Goal: Subscribe to service/newsletter

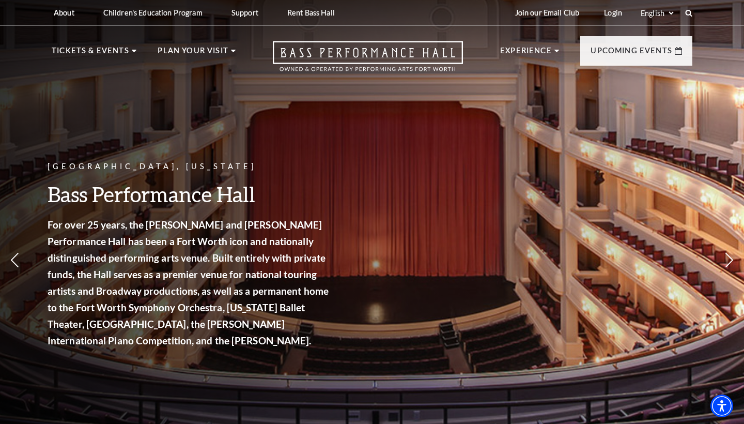
click at [694, 16] on div "About Performing Arts Fort Worth Bass Performance Hall Maddox Muse Center Resid…" at bounding box center [371, 12] width 661 height 25
click at [690, 16] on use at bounding box center [689, 13] width 8 height 8
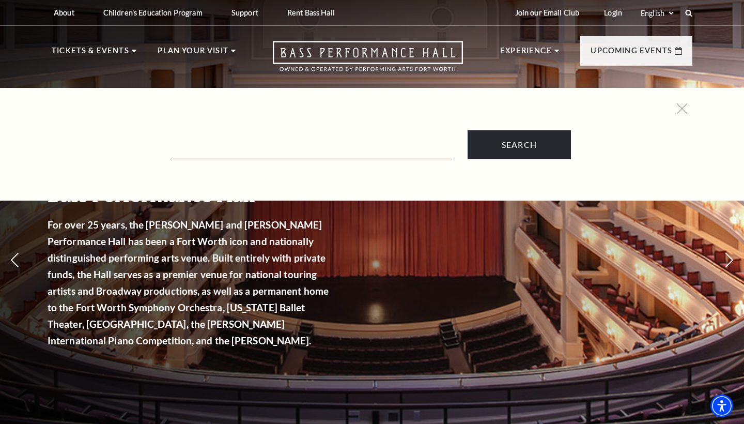
click at [393, 149] on input "Text field" at bounding box center [312, 148] width 279 height 21
type input "[PERSON_NAME]"
click at [519, 145] on input "Search" at bounding box center [519, 144] width 103 height 29
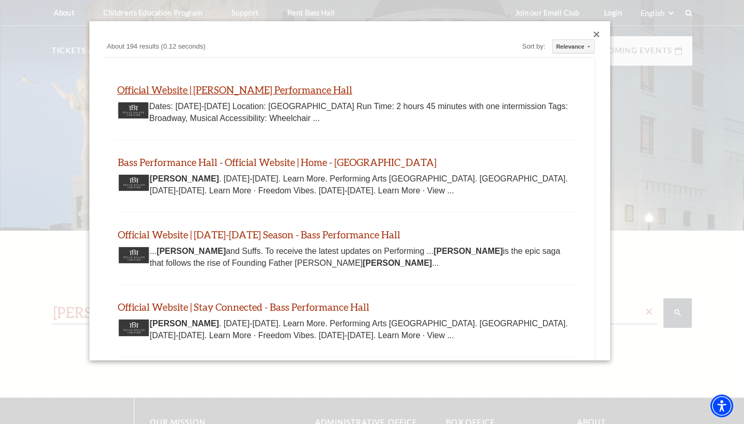
click at [293, 88] on link "Official Website | [PERSON_NAME] Performance Hall" at bounding box center [234, 90] width 235 height 12
click at [598, 33] on div "Close dialog" at bounding box center [597, 35] width 6 height 6
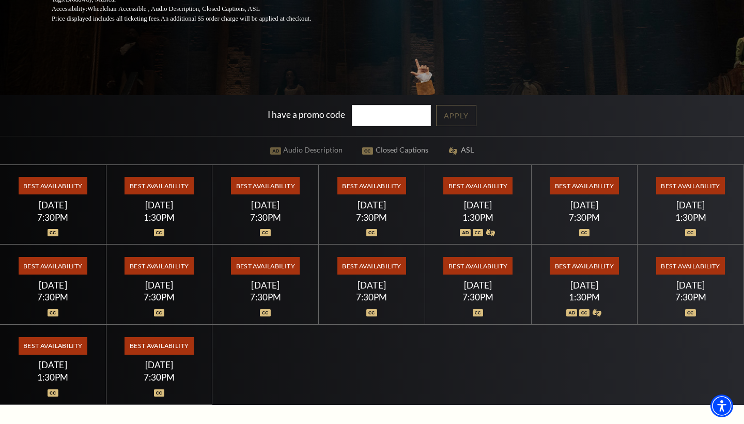
scroll to position [239, 0]
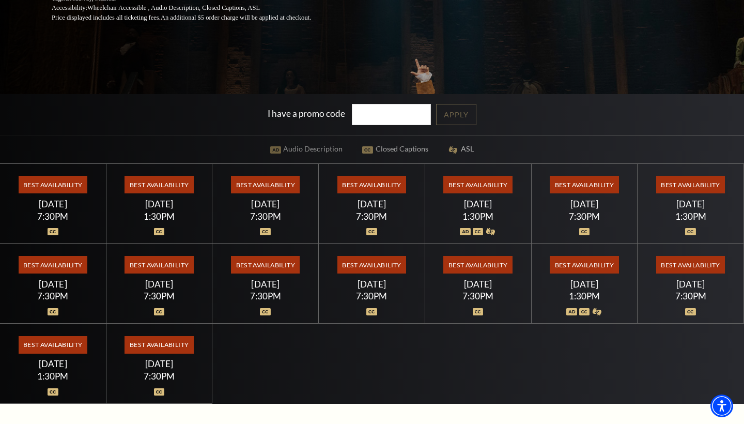
click at [272, 268] on span "Best Availability" at bounding box center [265, 265] width 69 height 18
click at [265, 264] on span "Best Availability" at bounding box center [265, 265] width 69 height 18
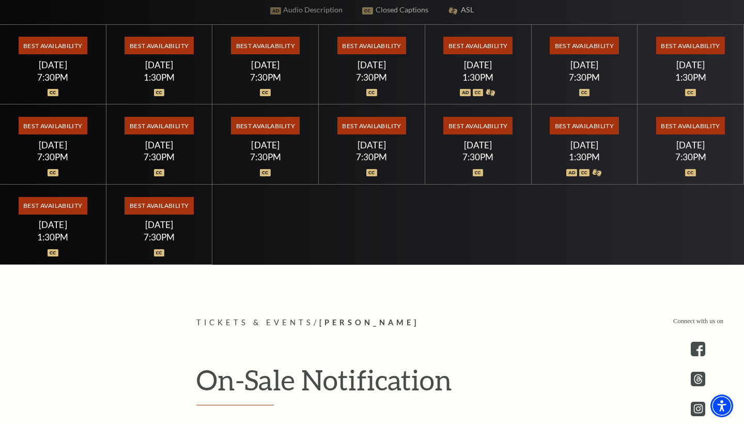
scroll to position [373, 0]
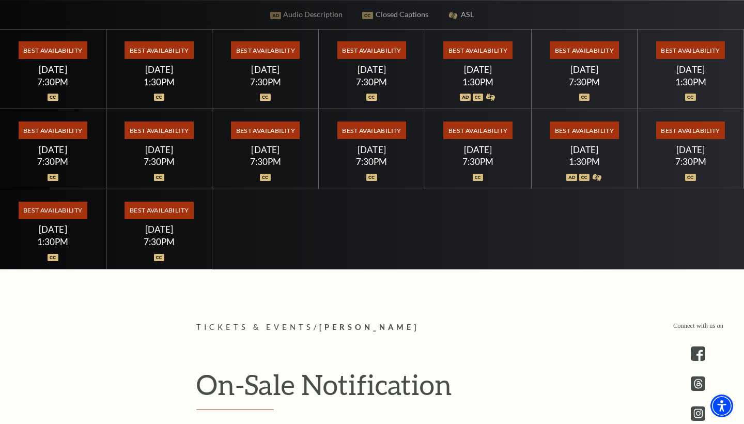
click at [82, 54] on span "Best Availability" at bounding box center [53, 50] width 69 height 18
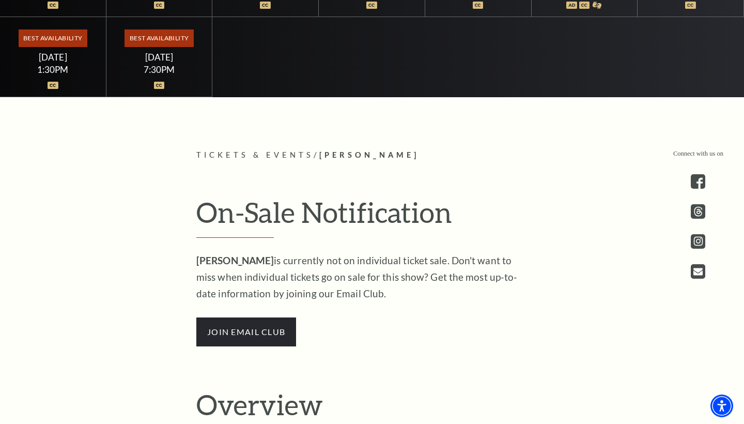
scroll to position [499, 0]
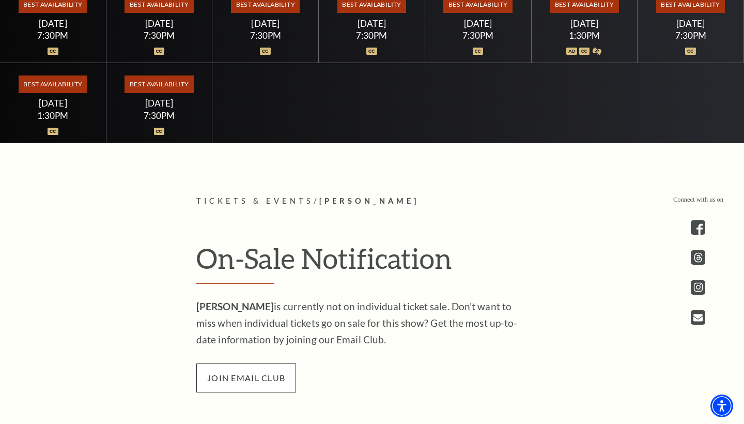
click at [203, 375] on span "join email club" at bounding box center [246, 377] width 100 height 29
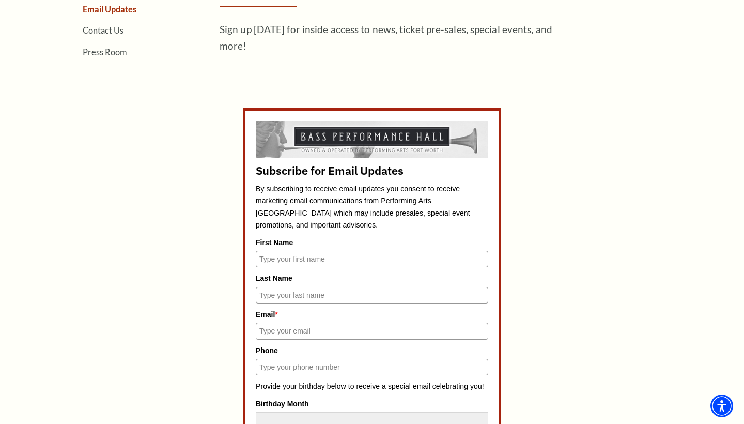
scroll to position [366, 0]
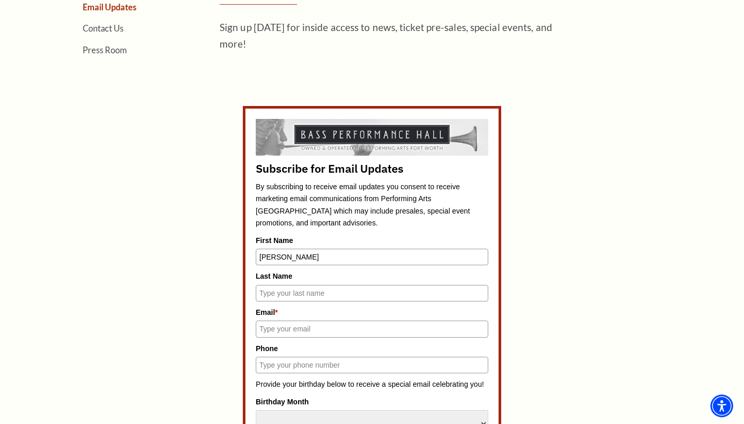
type input "[PERSON_NAME]"
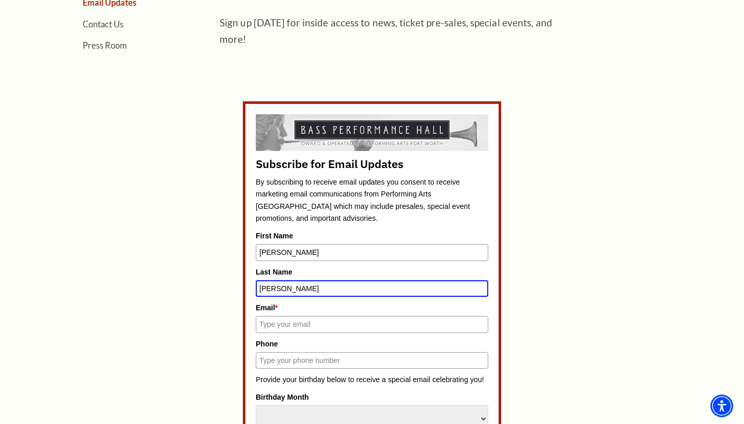
type input "[PERSON_NAME]"
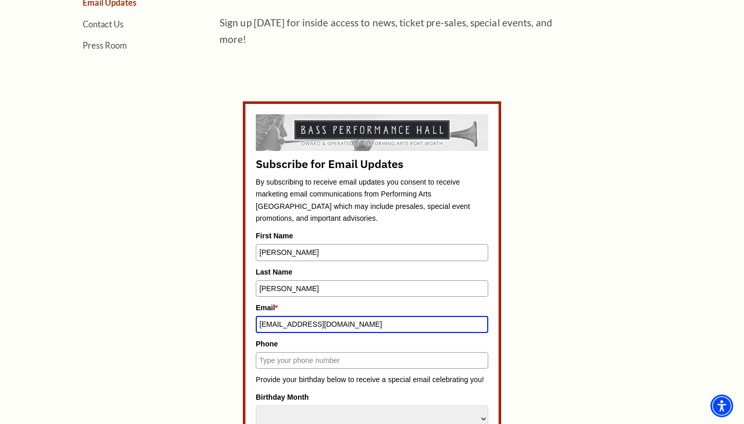
type input "[EMAIL_ADDRESS][DOMAIN_NAME]"
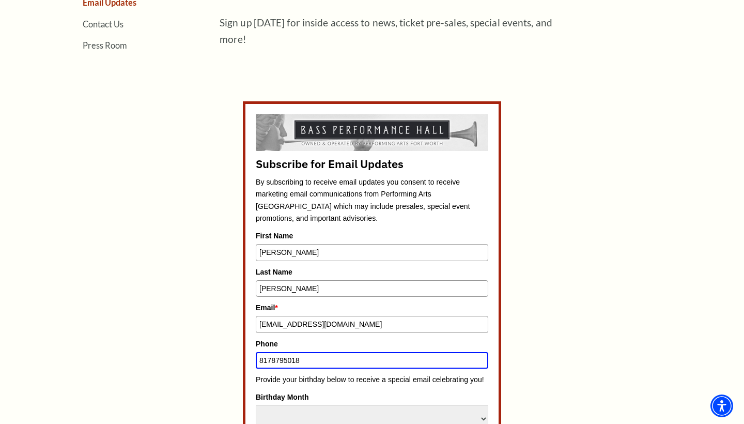
type input "8178795018"
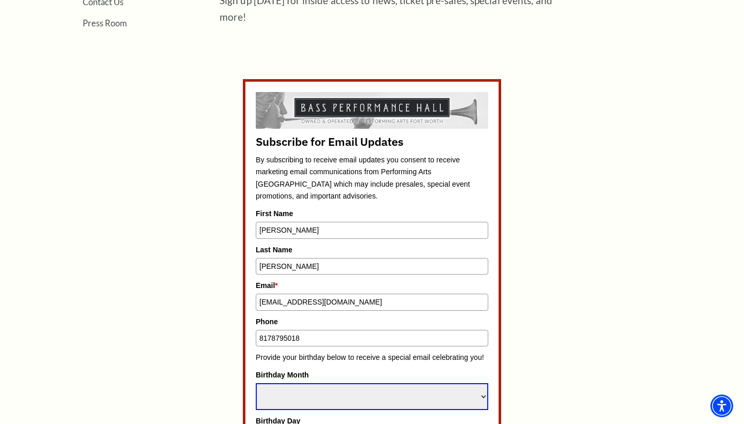
scroll to position [399, 0]
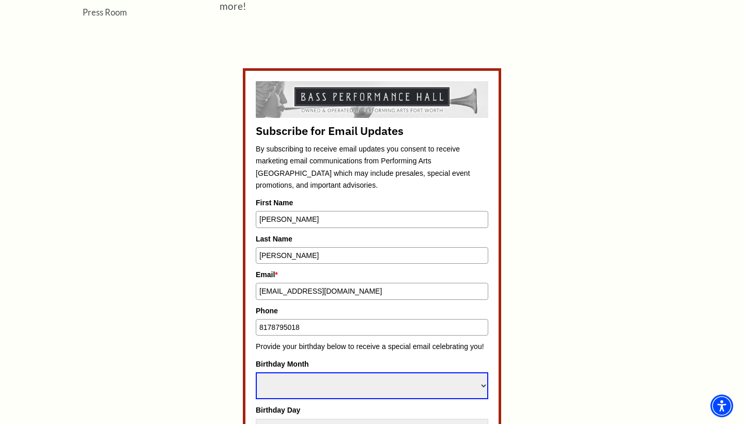
select select "September"
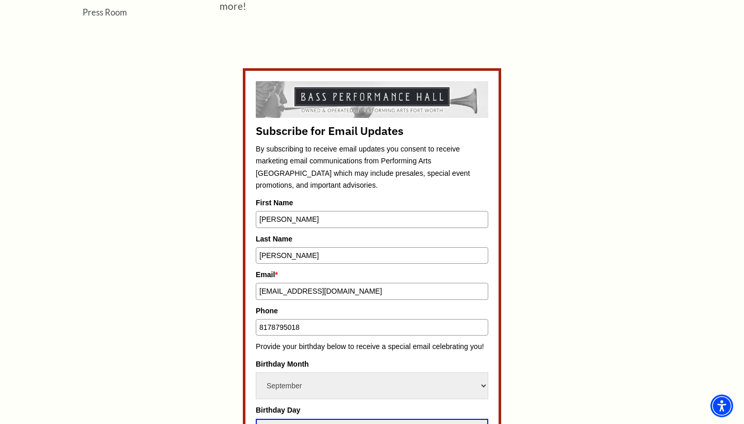
select select "9"
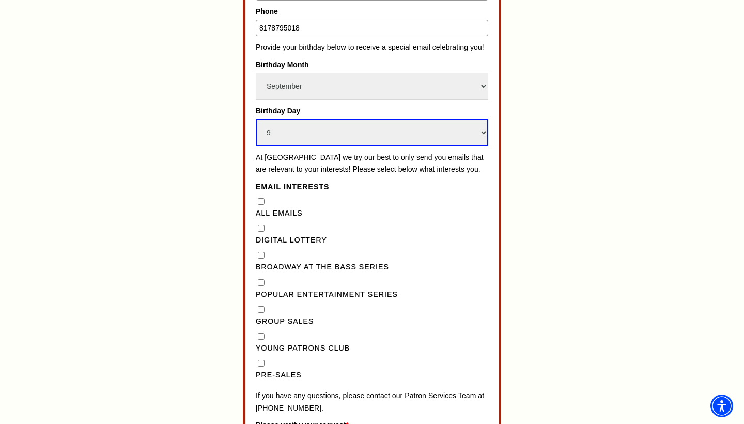
scroll to position [701, 0]
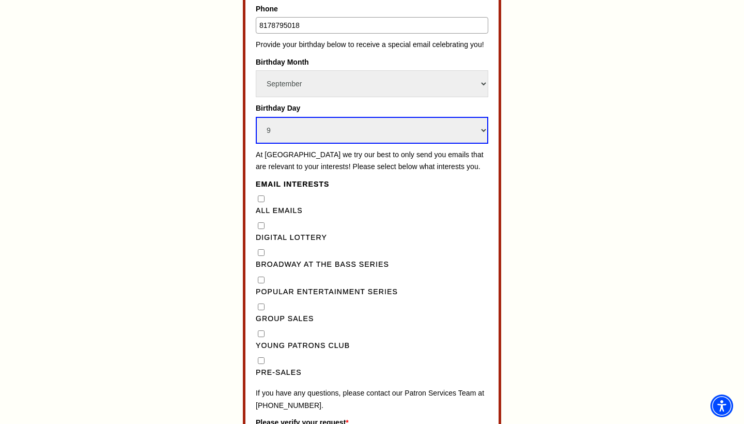
click at [258, 276] on Series"] "Popular Entertainment Series" at bounding box center [261, 279] width 7 height 7
checkbox Series"] "true"
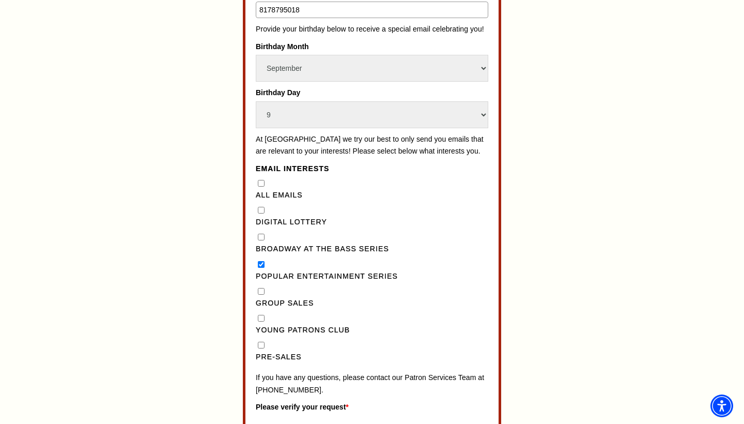
scroll to position [717, 0]
click at [261, 206] on Lottery"] "Digital Lottery" at bounding box center [261, 209] width 7 height 7
checkbox Lottery"] "true"
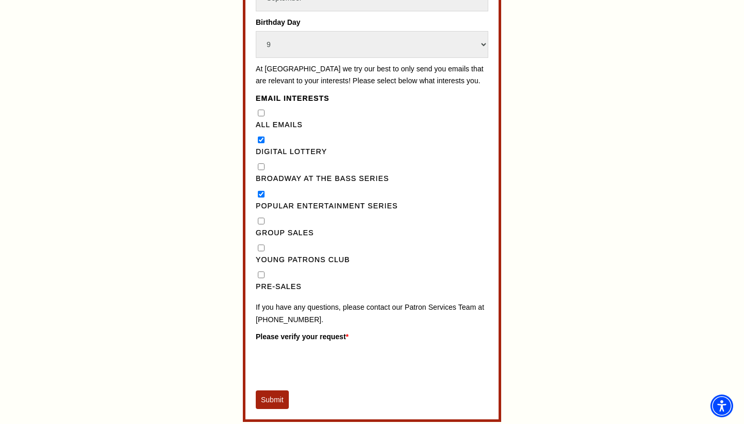
scroll to position [795, 0]
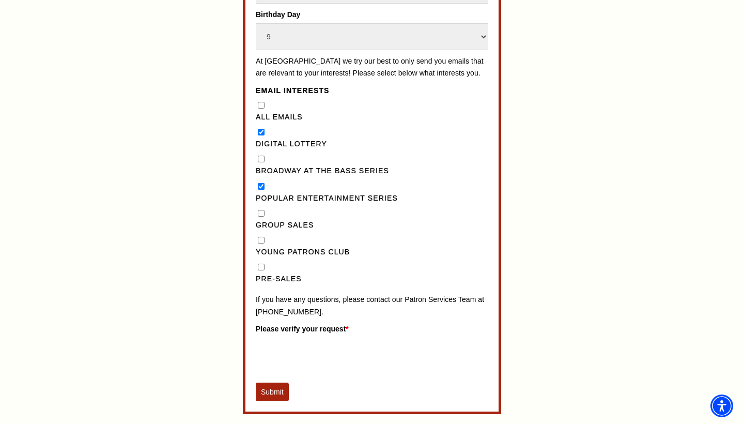
click at [274, 382] on button "Submit" at bounding box center [272, 391] width 33 height 19
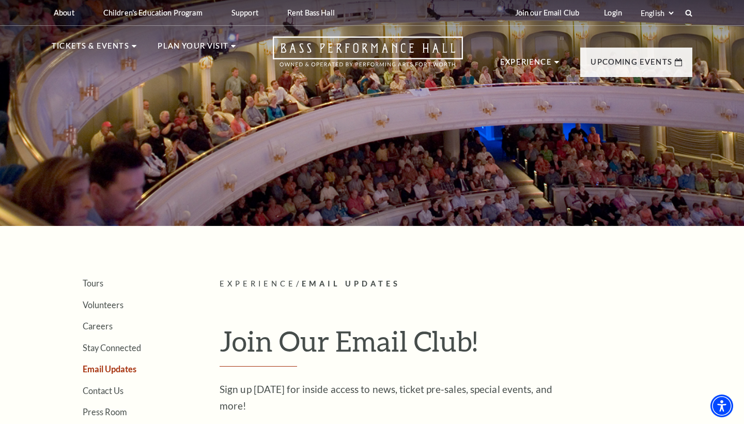
scroll to position [0, 0]
